Goal: Task Accomplishment & Management: Manage account settings

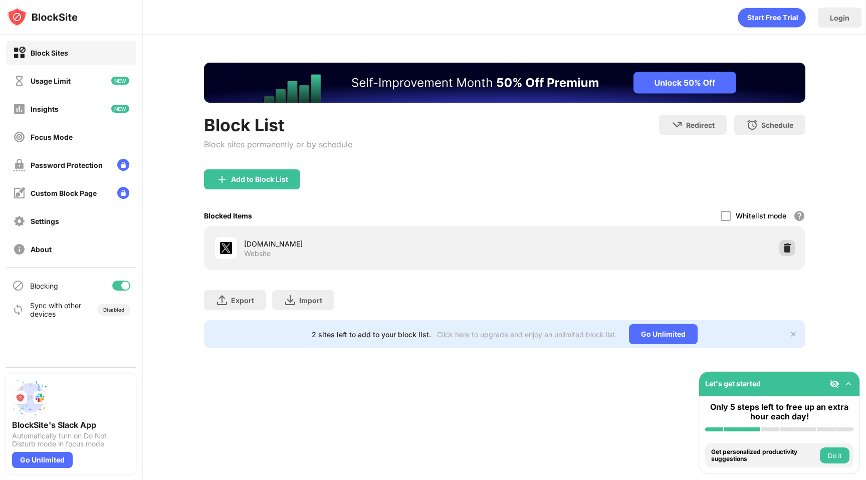
click at [786, 245] on img at bounding box center [787, 248] width 10 height 10
